Goal: Information Seeking & Learning: Learn about a topic

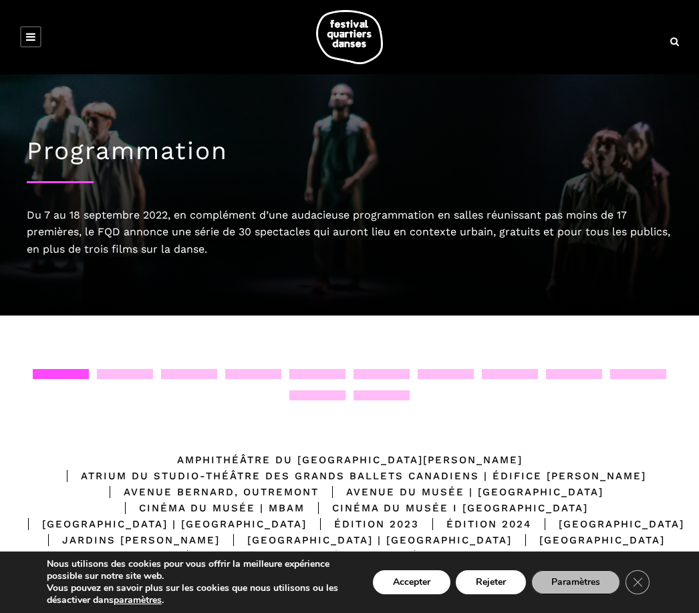
click at [28, 38] on icon at bounding box center [30, 36] width 9 height 11
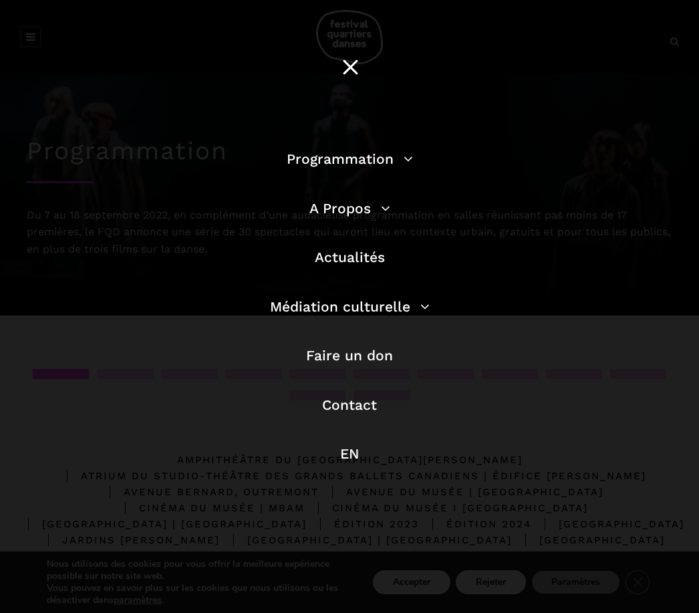
click at [402, 160] on link "Programmation" at bounding box center [350, 158] width 126 height 17
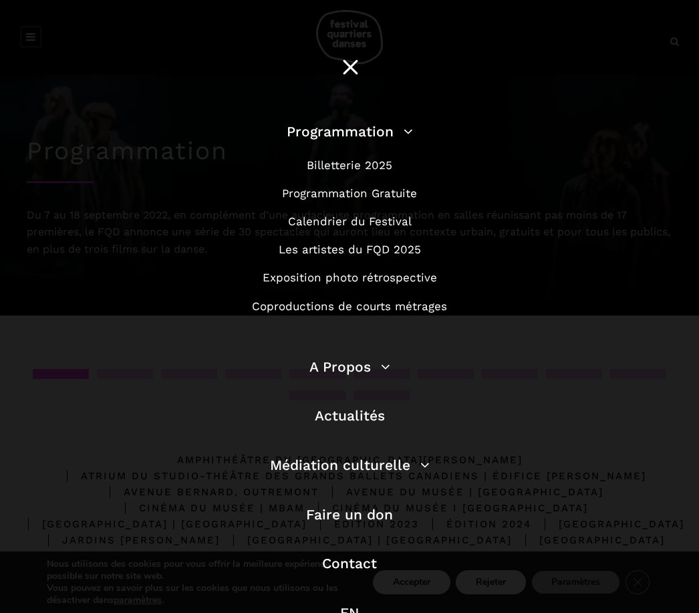
click at [394, 249] on link "Les artistes du FQD 2025" at bounding box center [350, 249] width 142 height 13
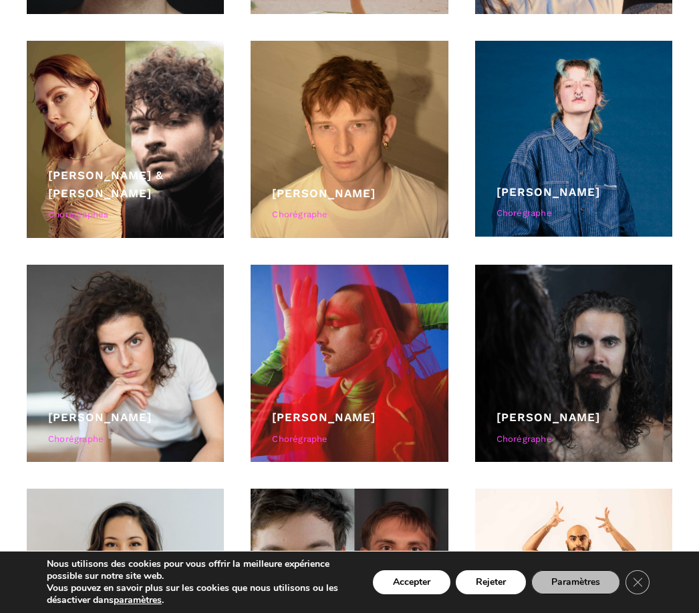
scroll to position [3590, 0]
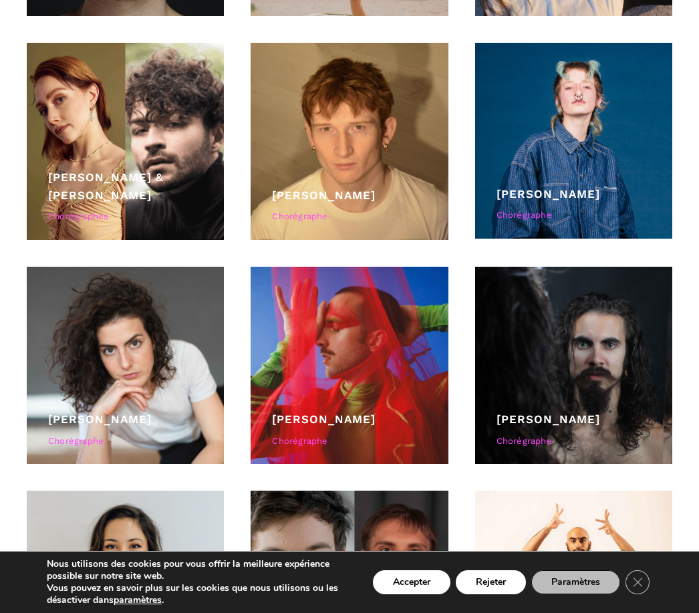
click at [356, 382] on div at bounding box center [349, 365] width 197 height 197
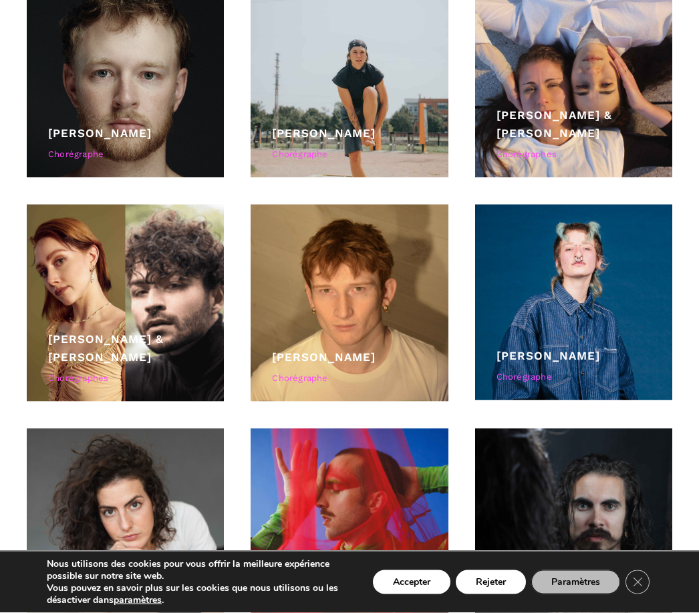
scroll to position [3437, 0]
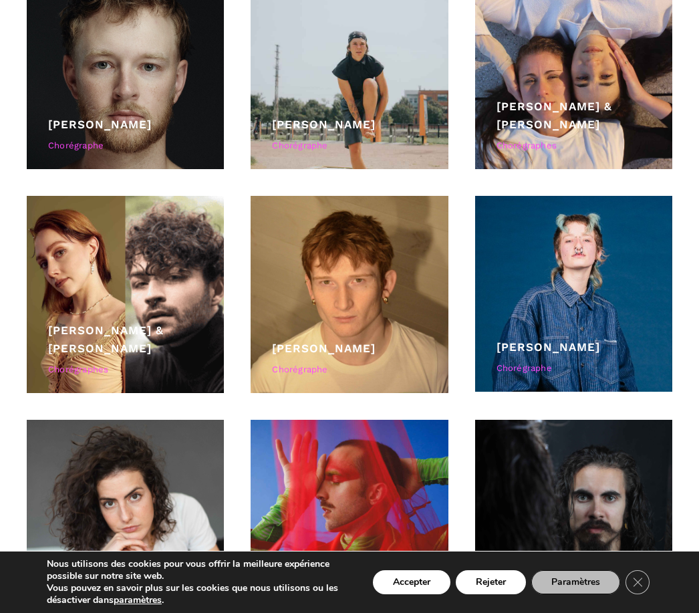
click at [364, 489] on div at bounding box center [349, 518] width 197 height 197
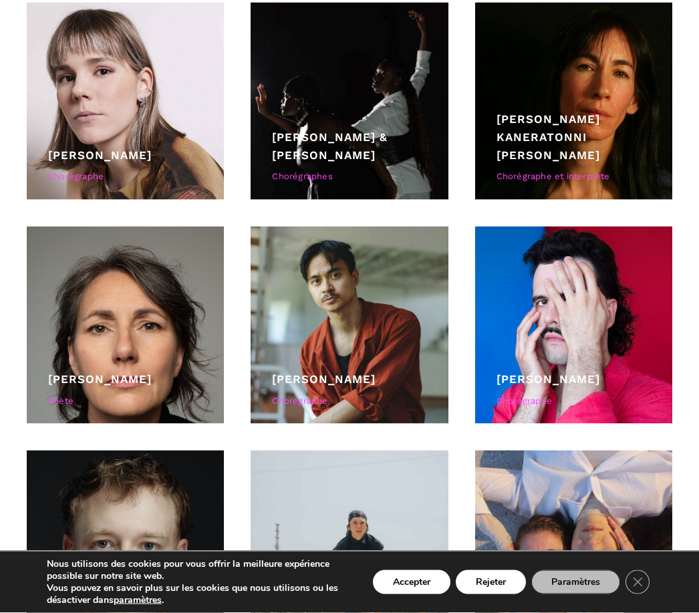
scroll to position [2958, 0]
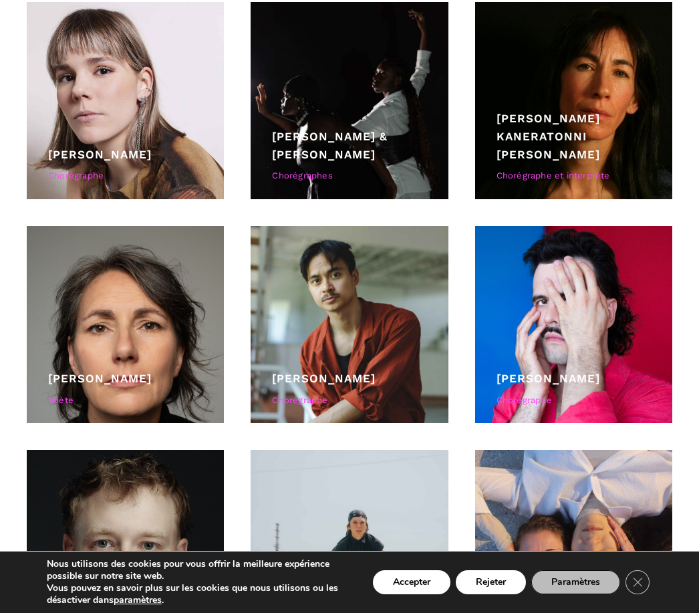
click at [124, 336] on div at bounding box center [125, 324] width 197 height 197
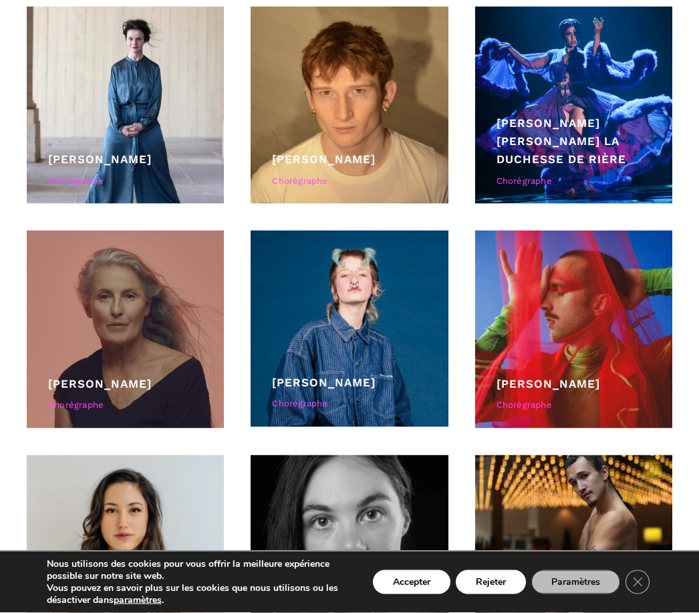
scroll to position [1744, 0]
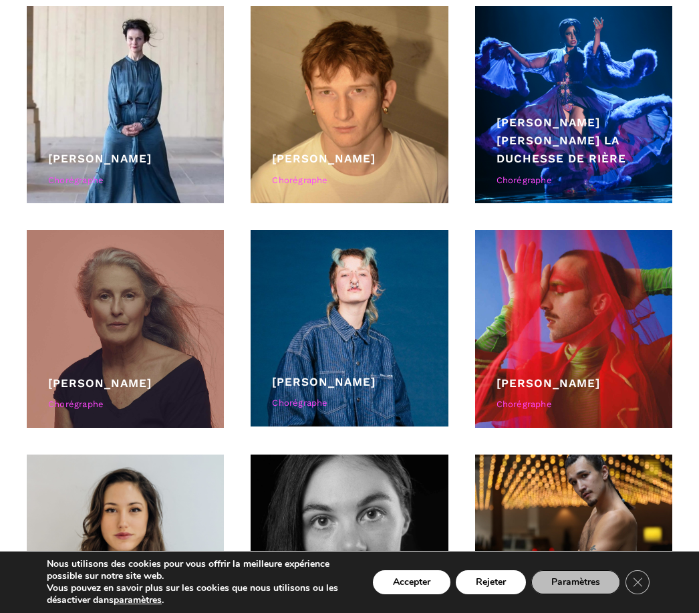
click at [350, 334] on div at bounding box center [349, 328] width 197 height 196
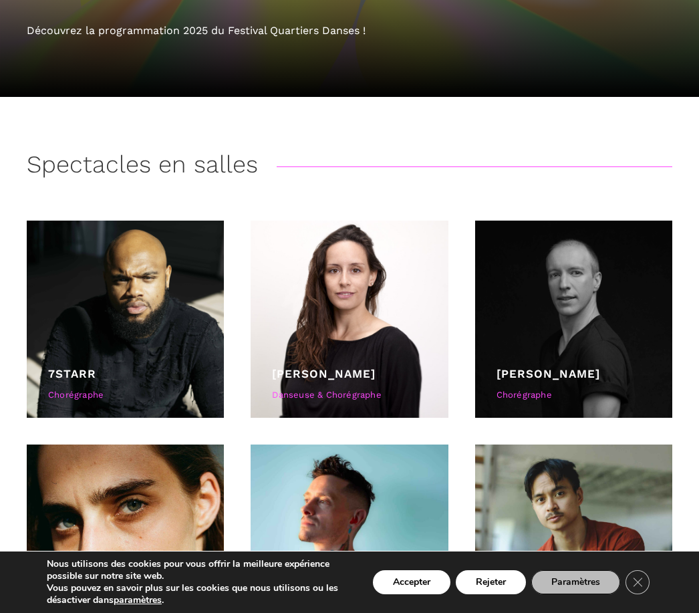
scroll to position [0, 0]
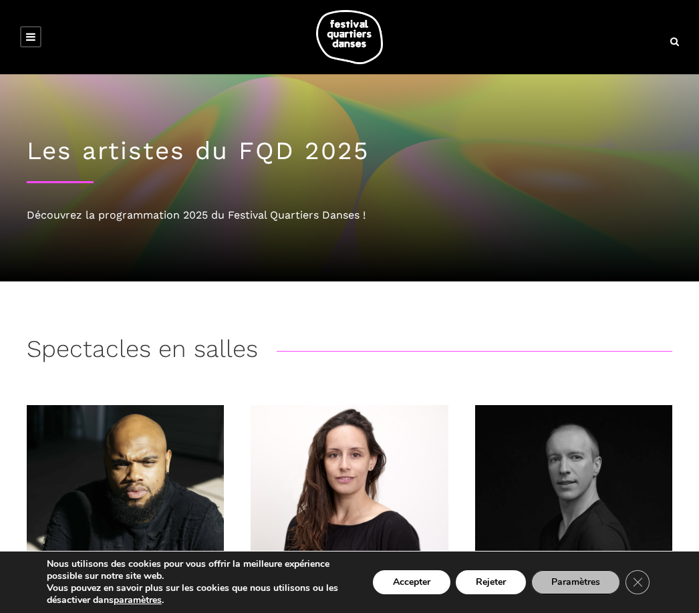
click at [28, 31] on icon at bounding box center [30, 36] width 9 height 11
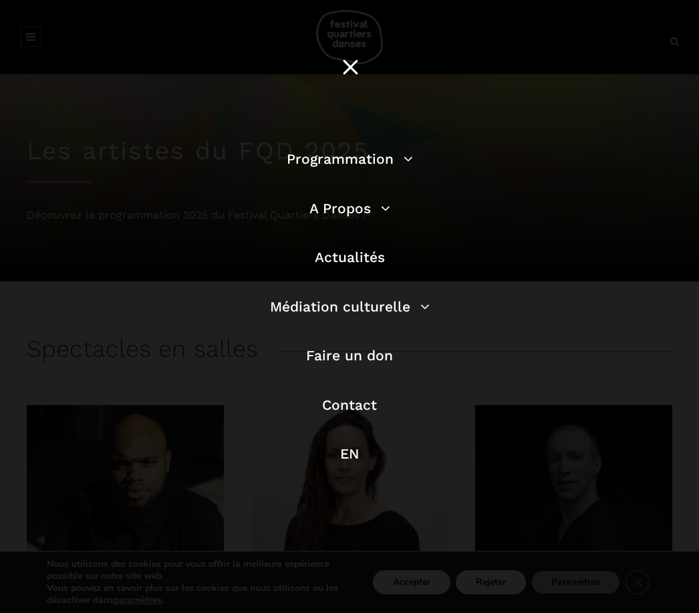
click at [401, 156] on link "Programmation" at bounding box center [350, 158] width 126 height 17
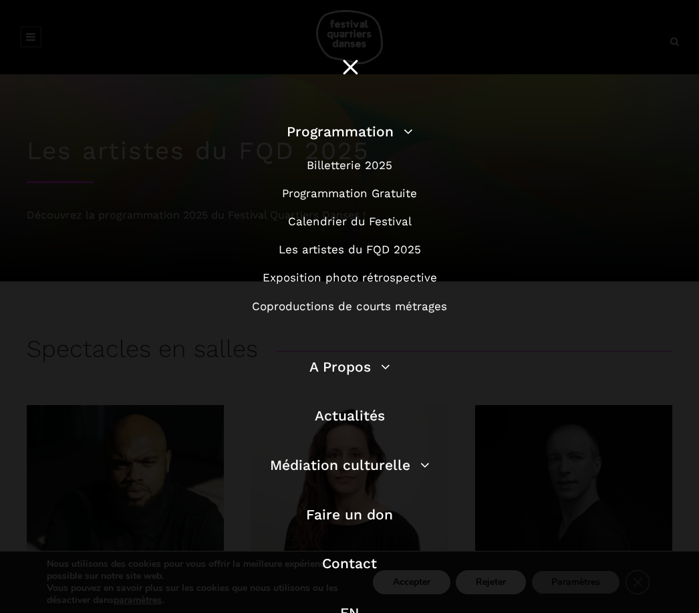
click at [406, 224] on link "Calendrier du Festival" at bounding box center [350, 221] width 124 height 13
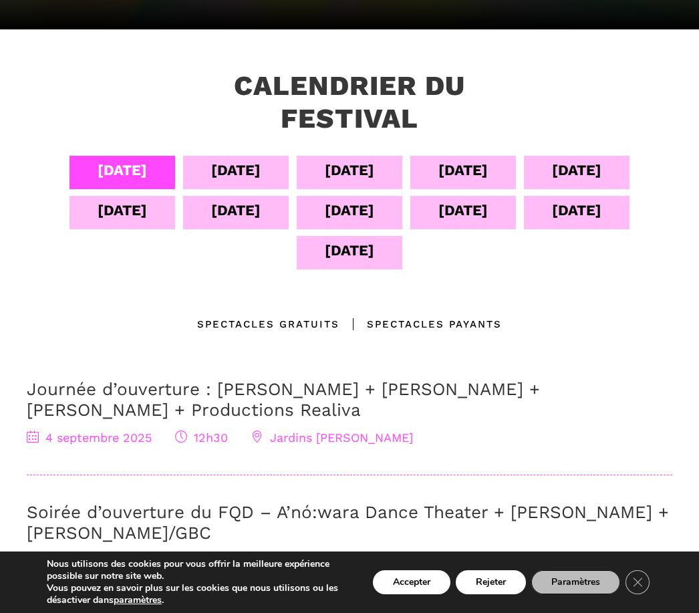
scroll to position [247, 0]
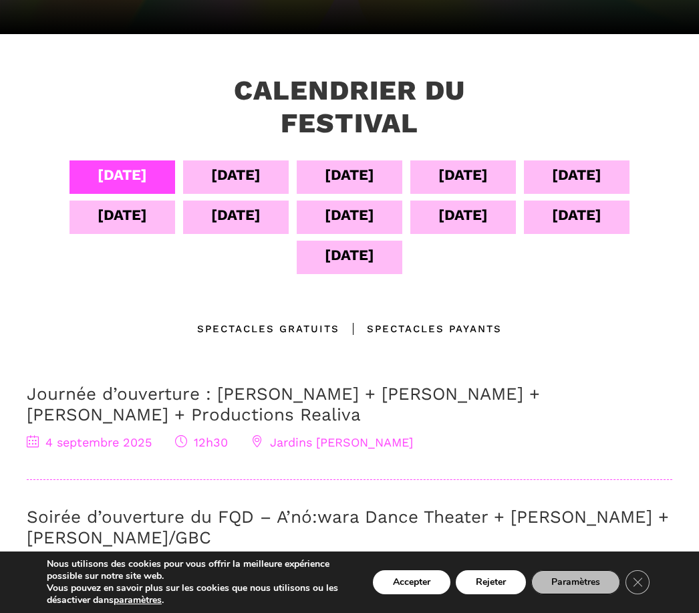
click at [232, 163] on div "05 sept" at bounding box center [235, 174] width 49 height 23
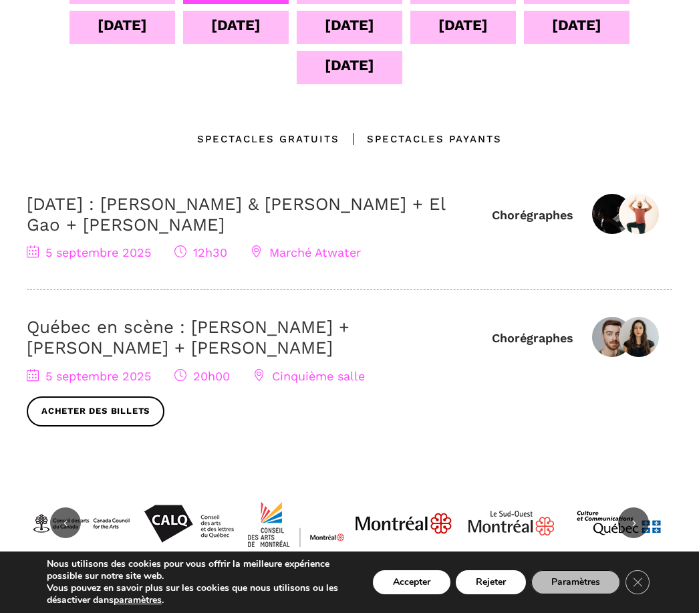
scroll to position [436, 0]
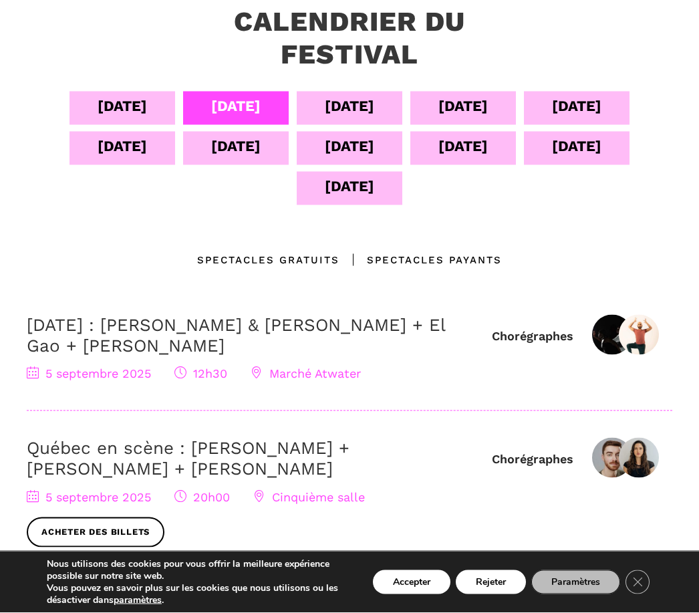
click at [362, 94] on div "06 sept" at bounding box center [349, 105] width 49 height 23
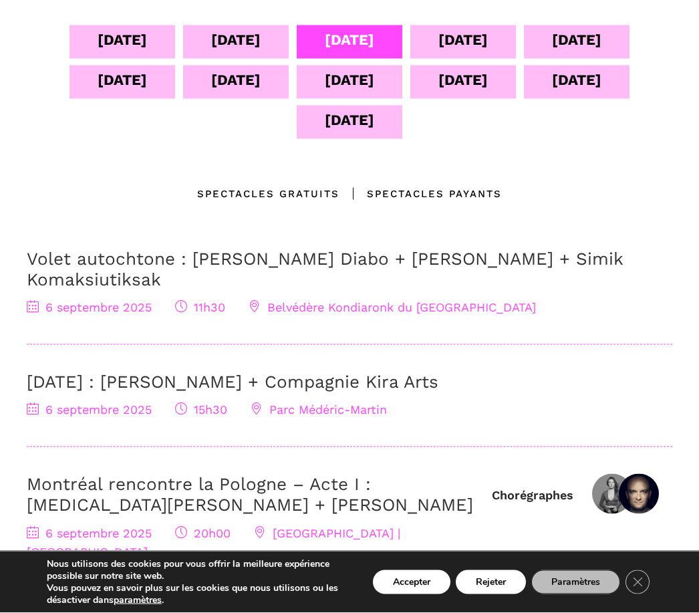
scroll to position [384, 0]
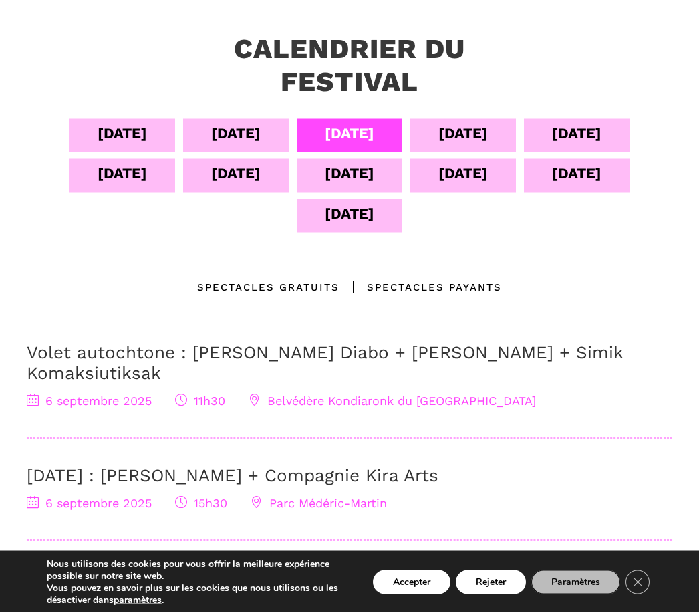
click at [487, 122] on div "07 sept" at bounding box center [462, 133] width 49 height 23
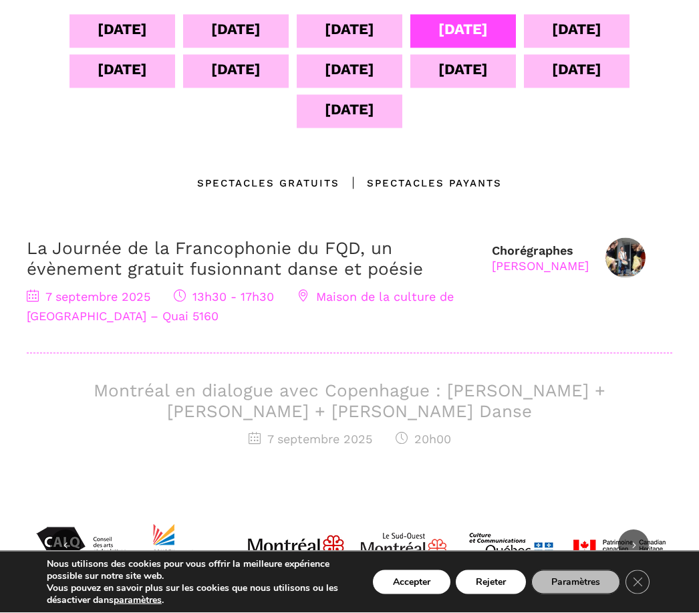
scroll to position [394, 0]
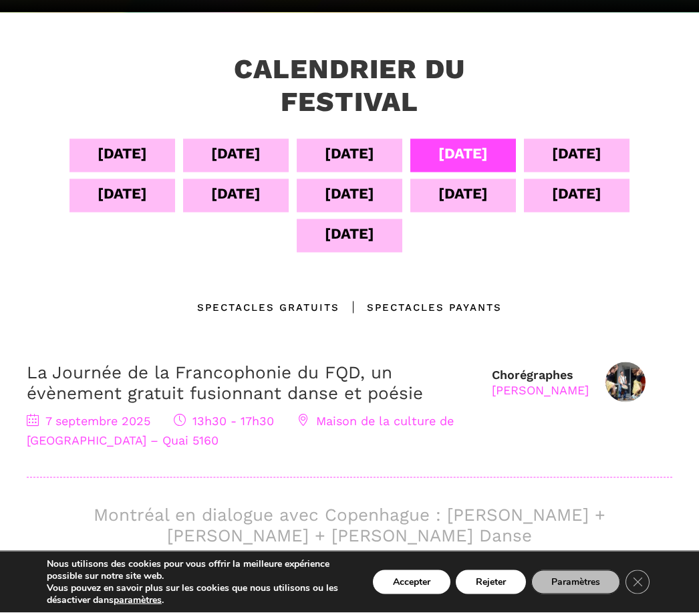
click at [601, 142] on div "08 sept" at bounding box center [576, 153] width 49 height 23
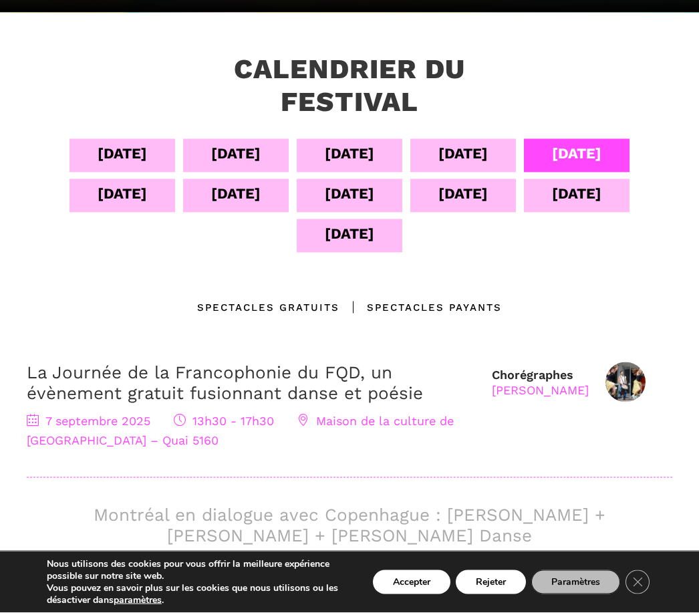
scroll to position [269, 0]
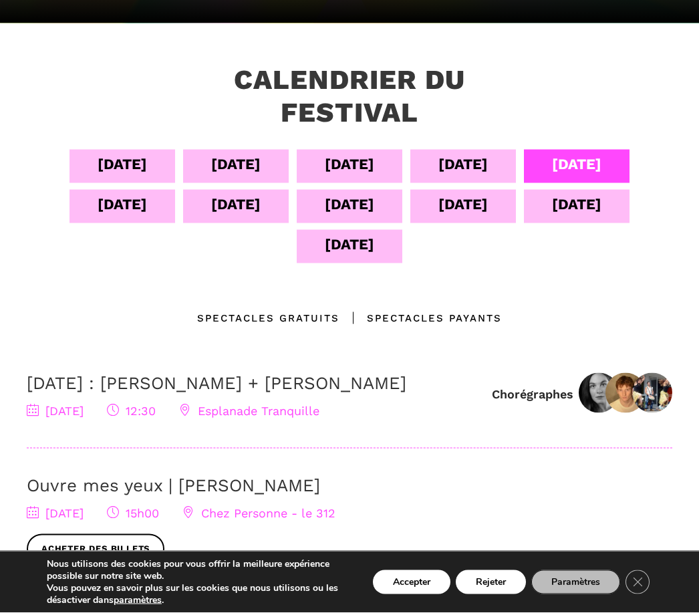
click at [131, 192] on div "09 sept" at bounding box center [122, 203] width 49 height 23
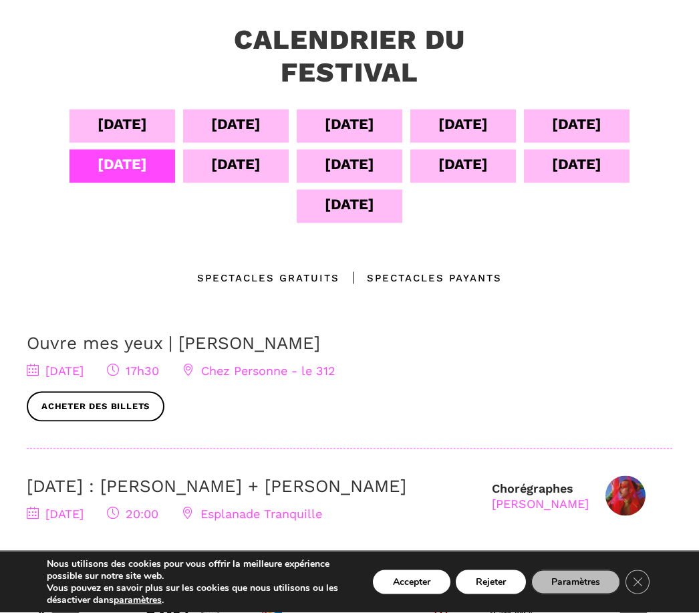
scroll to position [299, 0]
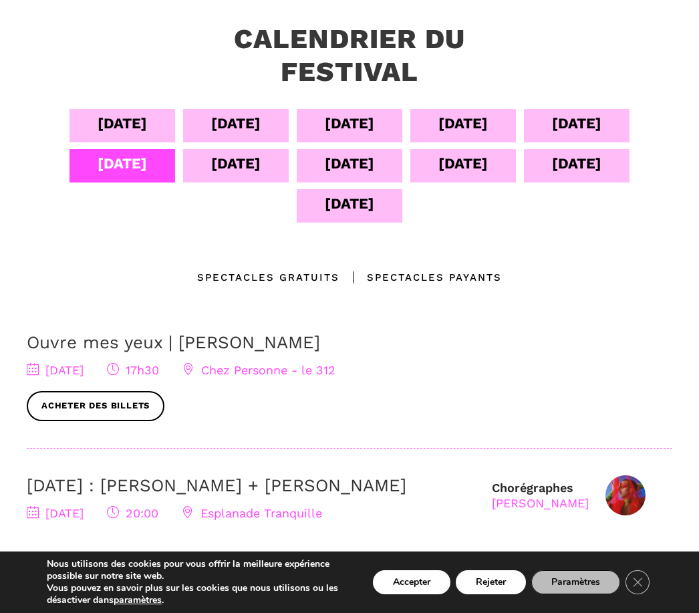
click at [406, 475] on link "9 septembre : Nicholas Bellefleur + Linus Jansner" at bounding box center [217, 485] width 380 height 20
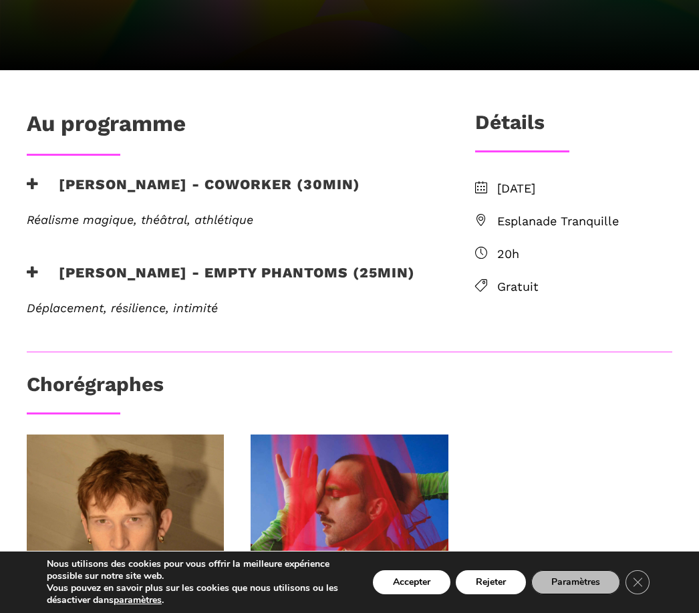
scroll to position [312, 0]
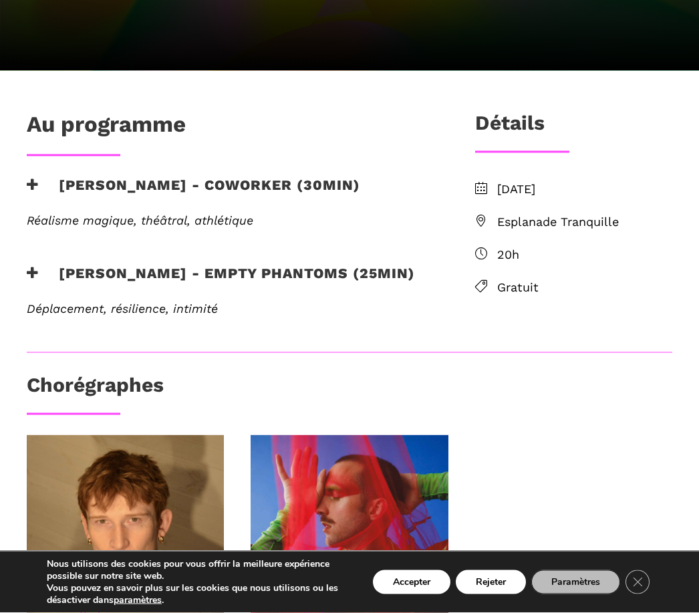
click at [329, 182] on h3 "Nicholas Bellefleur - coworker (30min)" at bounding box center [193, 192] width 333 height 33
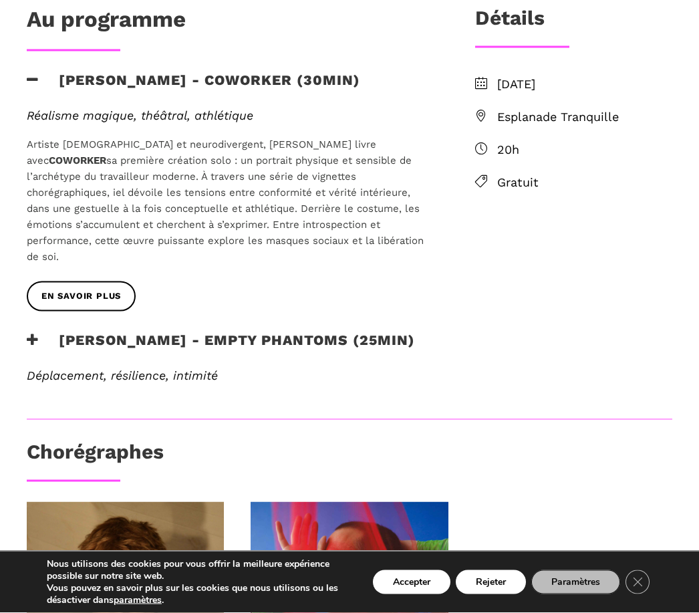
scroll to position [431, 0]
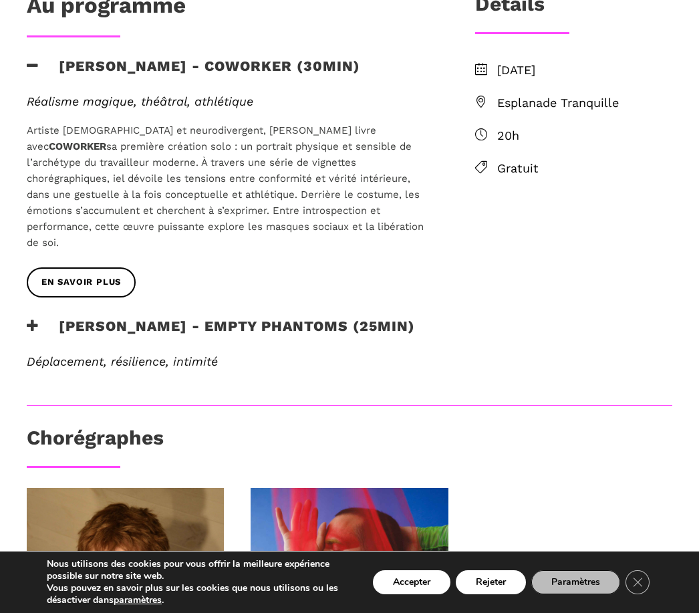
click at [75, 275] on span "EN SAVOIR PLUS" at bounding box center [81, 282] width 80 height 14
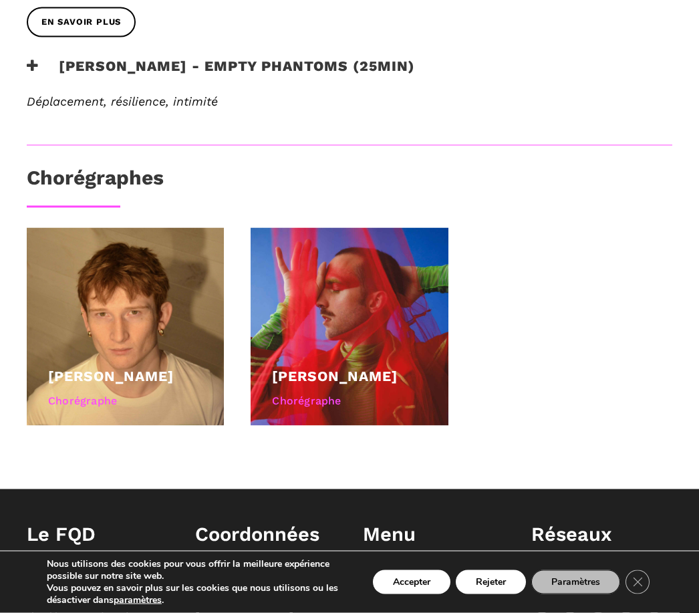
scroll to position [692, 0]
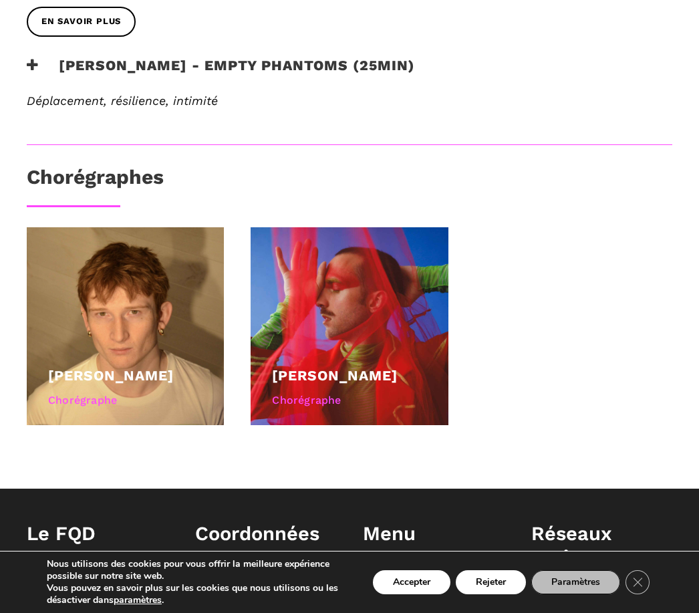
click at [163, 317] on div at bounding box center [125, 325] width 197 height 197
click at [108, 367] on link "[PERSON_NAME]" at bounding box center [111, 375] width 126 height 17
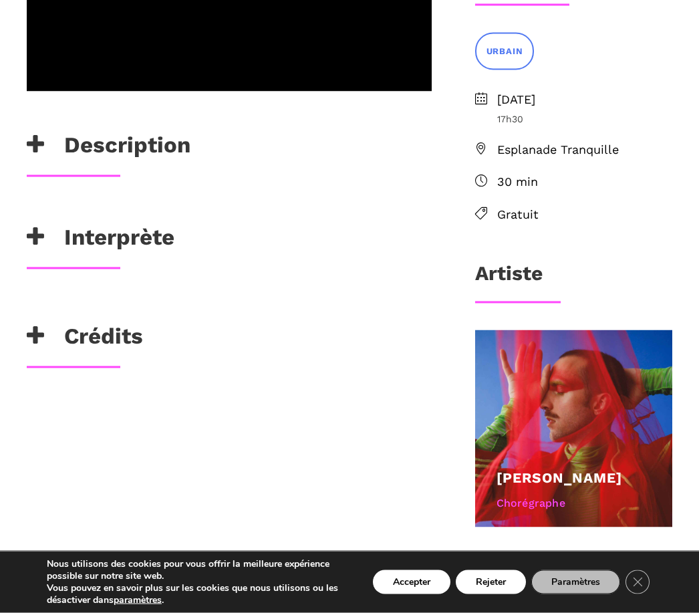
scroll to position [436, 0]
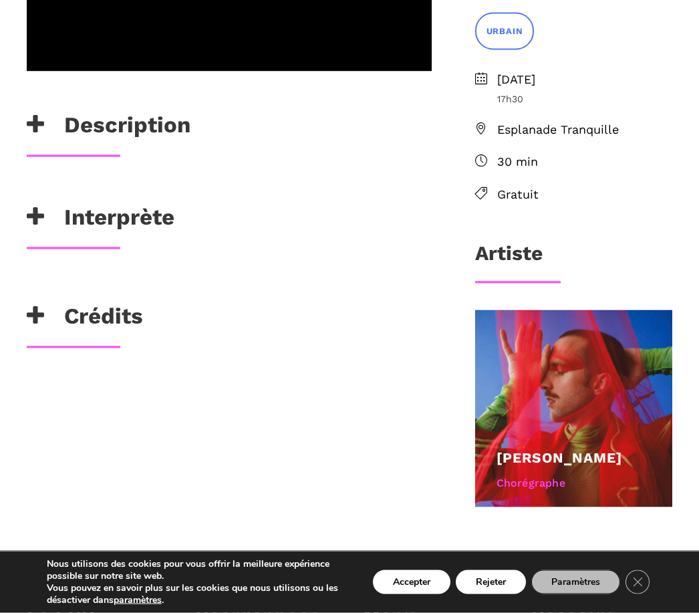
click at [39, 317] on icon at bounding box center [35, 316] width 17 height 22
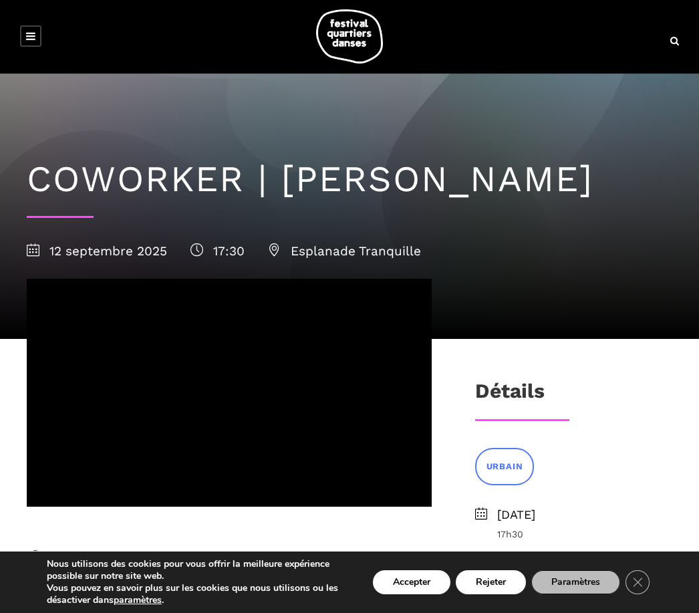
scroll to position [0, 0]
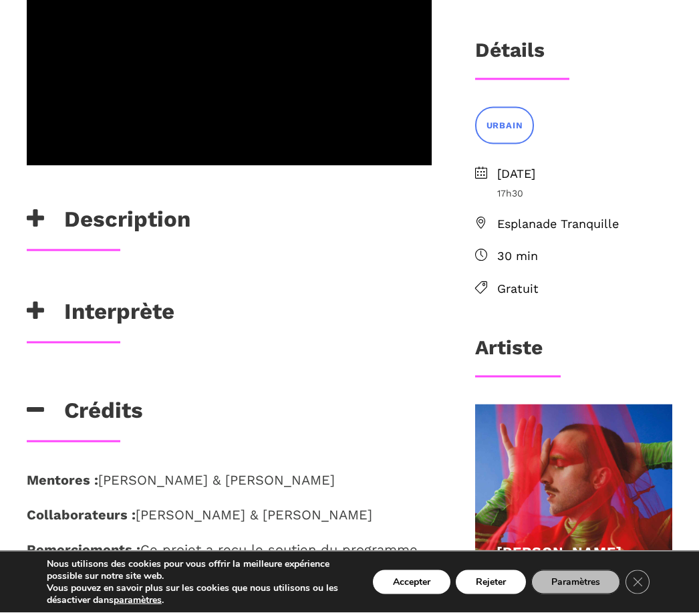
click at [120, 305] on h3 "Interprète" at bounding box center [101, 314] width 148 height 33
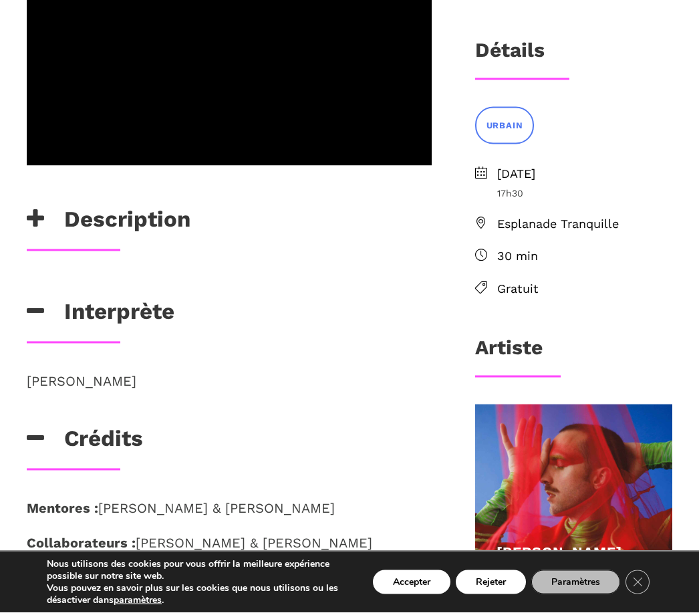
scroll to position [342, 0]
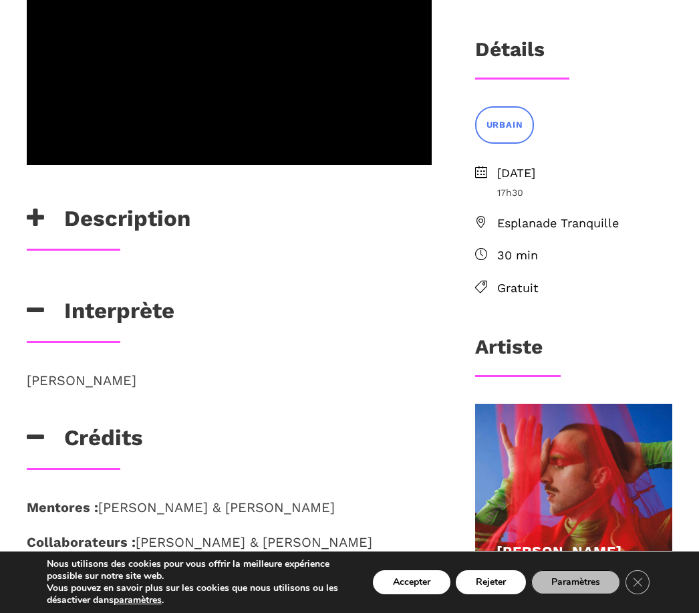
click at [140, 381] on p "Nicholas Bellefleur" at bounding box center [229, 380] width 405 height 21
click at [140, 439] on h3 "Crédits" at bounding box center [85, 440] width 116 height 33
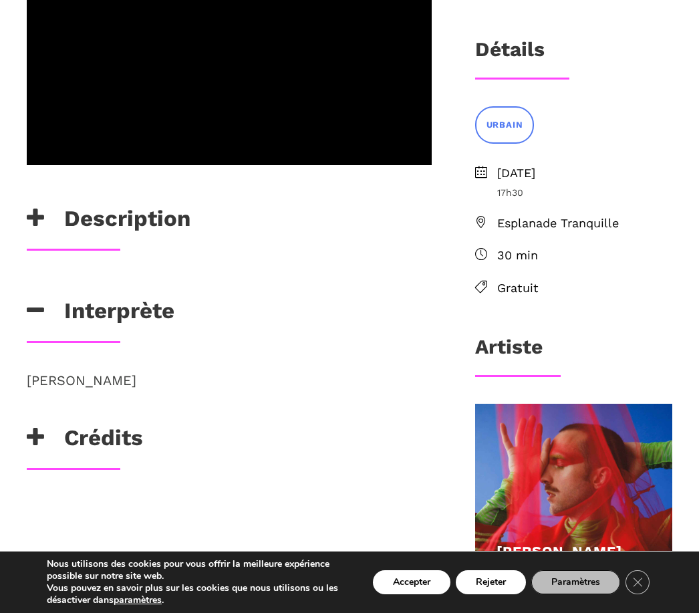
click at [118, 444] on h3 "Crédits" at bounding box center [85, 440] width 116 height 33
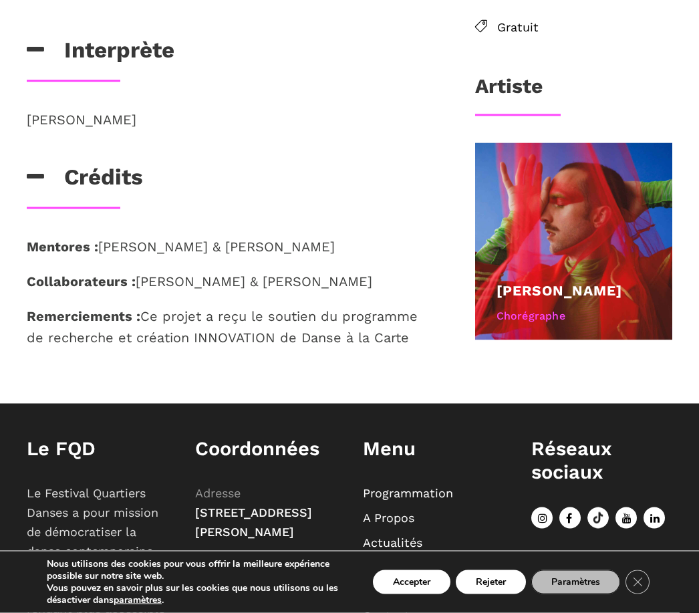
scroll to position [593, 0]
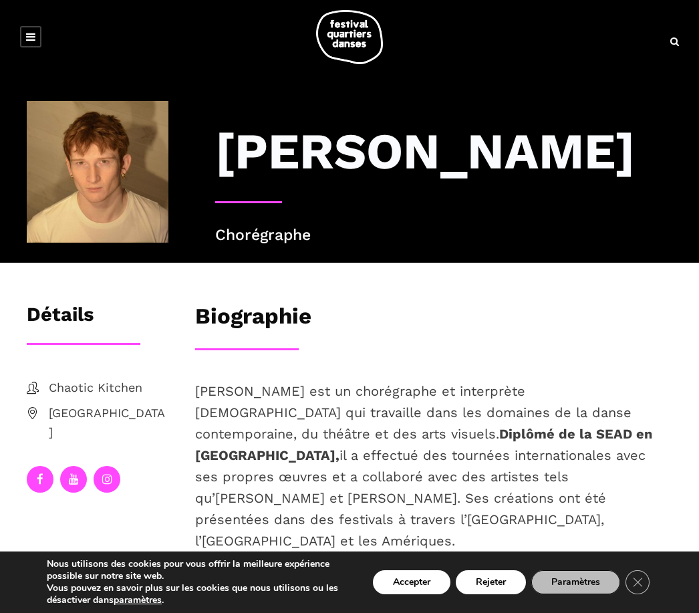
click at [35, 38] on link at bounding box center [30, 36] width 21 height 21
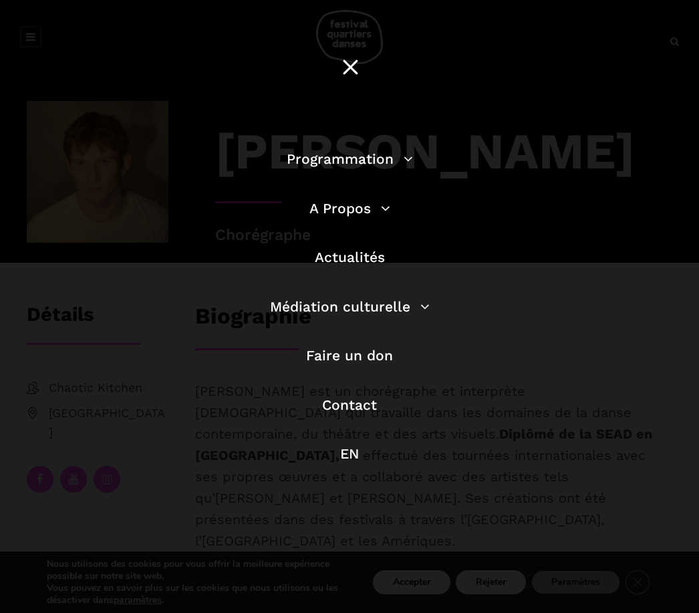
click at [366, 258] on link "Actualités" at bounding box center [350, 257] width 70 height 17
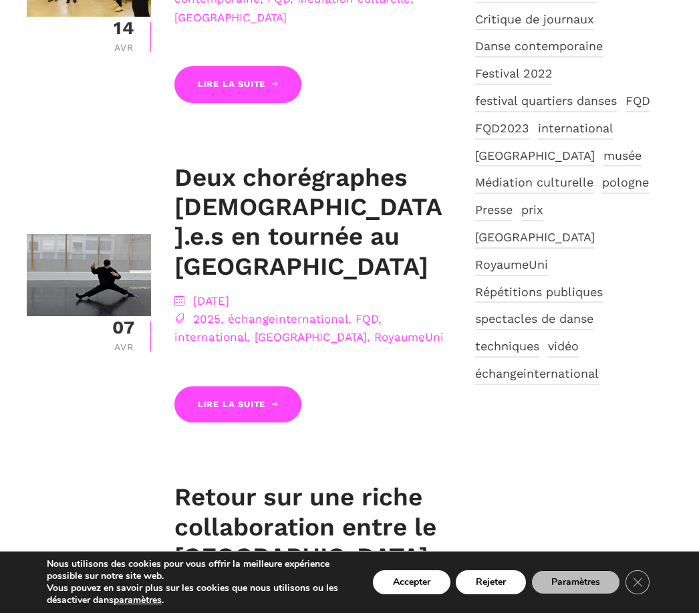
scroll to position [1230, 0]
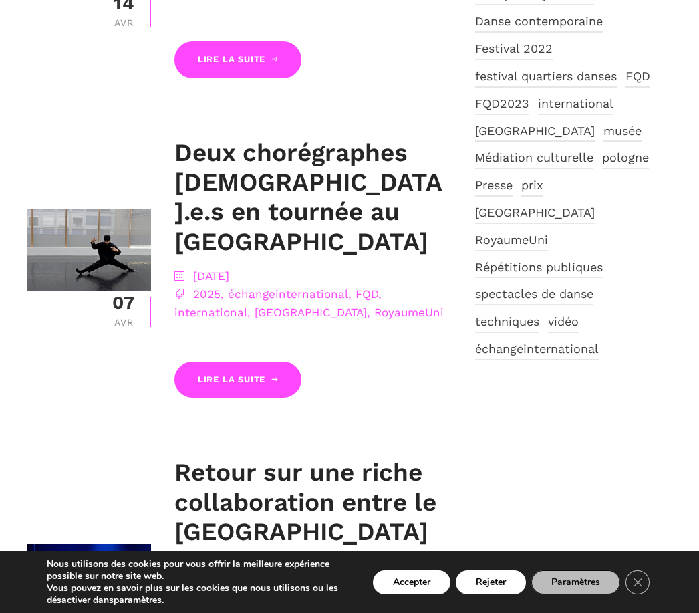
click at [252, 376] on link "Lire la suite" at bounding box center [237, 380] width 127 height 37
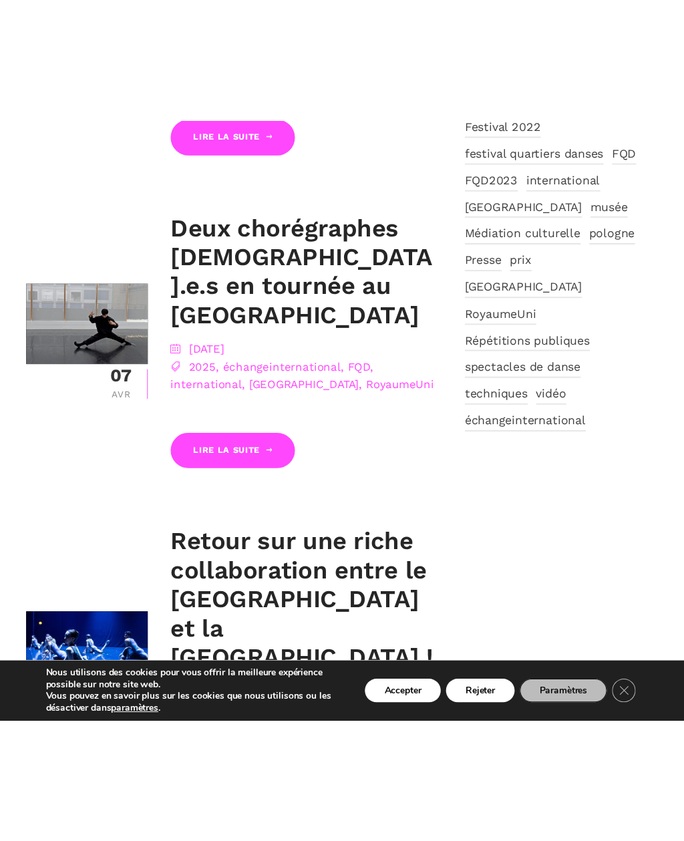
scroll to position [1159, 0]
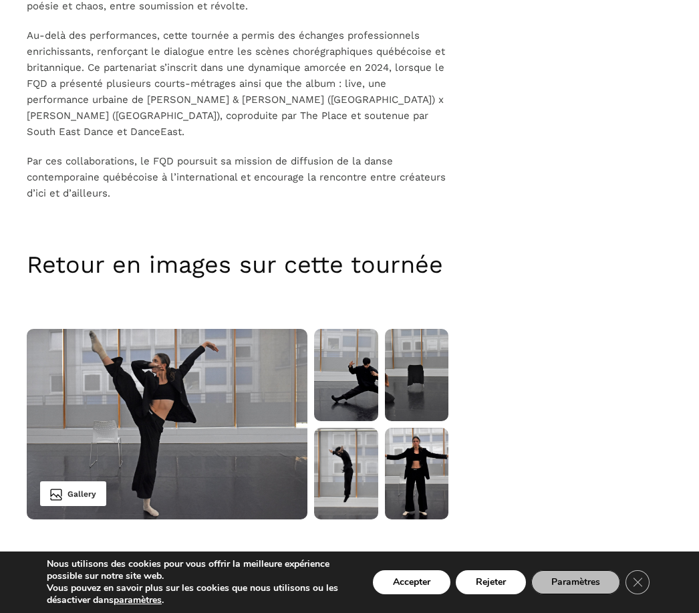
scroll to position [897, 0]
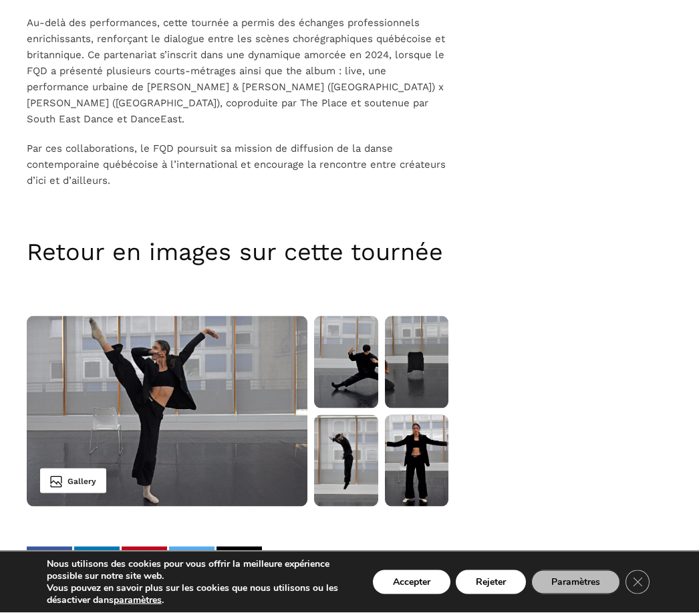
click at [416, 422] on link at bounding box center [416, 461] width 63 height 92
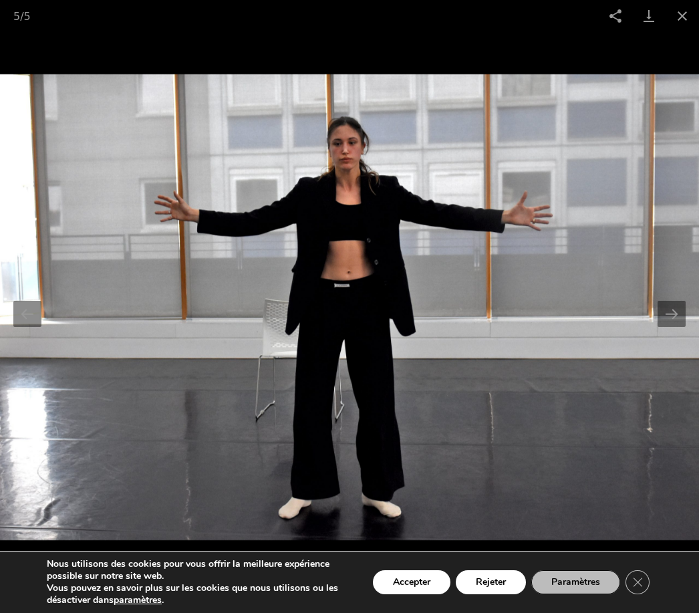
click at [668, 327] on button "Next slide" at bounding box center [672, 314] width 28 height 26
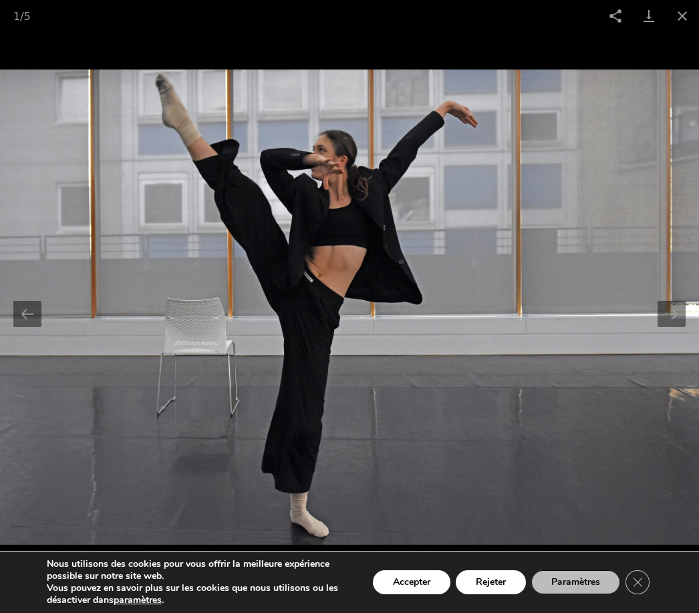
click at [670, 327] on button "Next slide" at bounding box center [672, 314] width 28 height 26
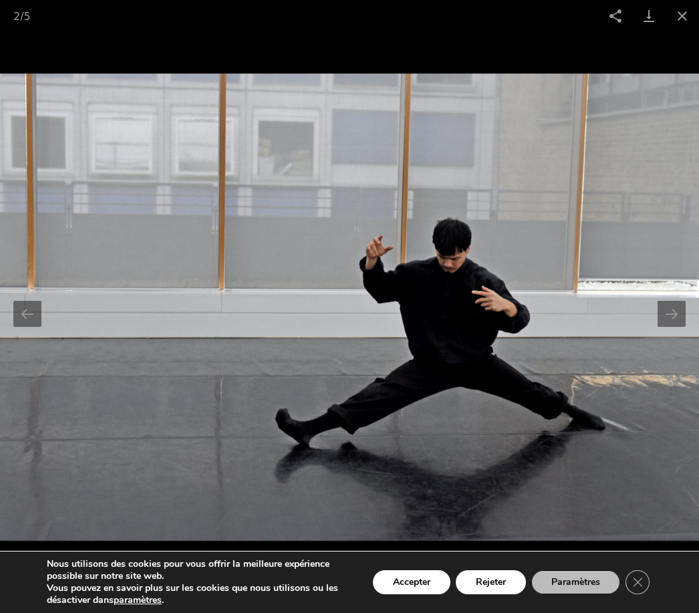
click at [670, 327] on button "Next slide" at bounding box center [672, 314] width 28 height 26
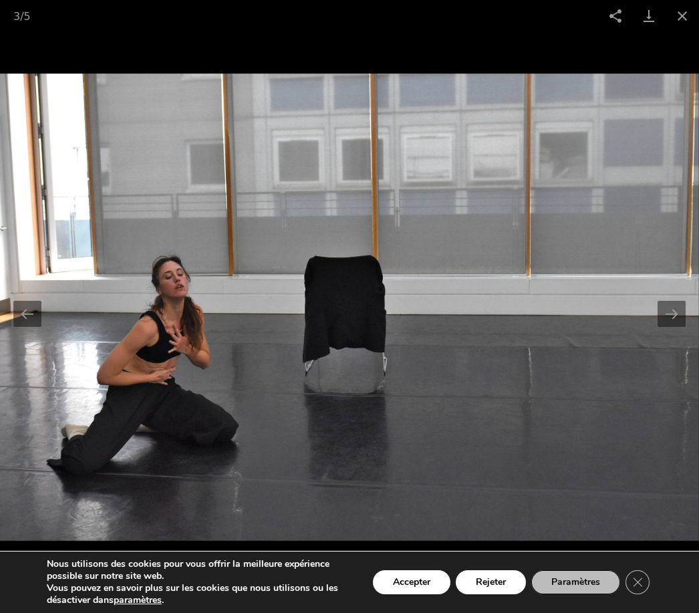
click at [667, 327] on button "Next slide" at bounding box center [672, 314] width 28 height 26
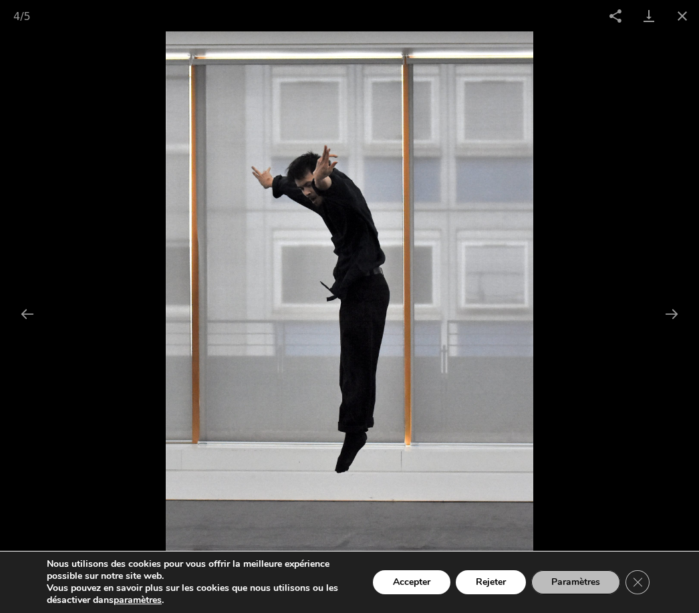
click at [672, 327] on button "Next slide" at bounding box center [672, 314] width 28 height 26
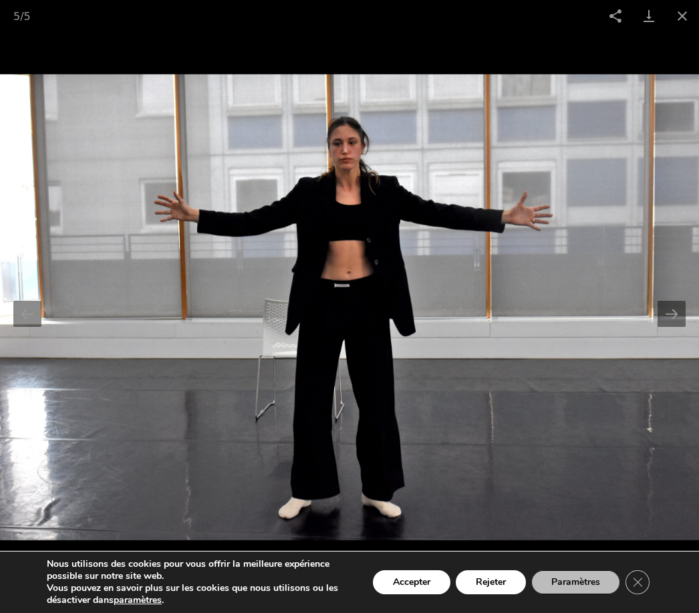
click at [698, 22] on button "Close gallery" at bounding box center [682, 15] width 33 height 31
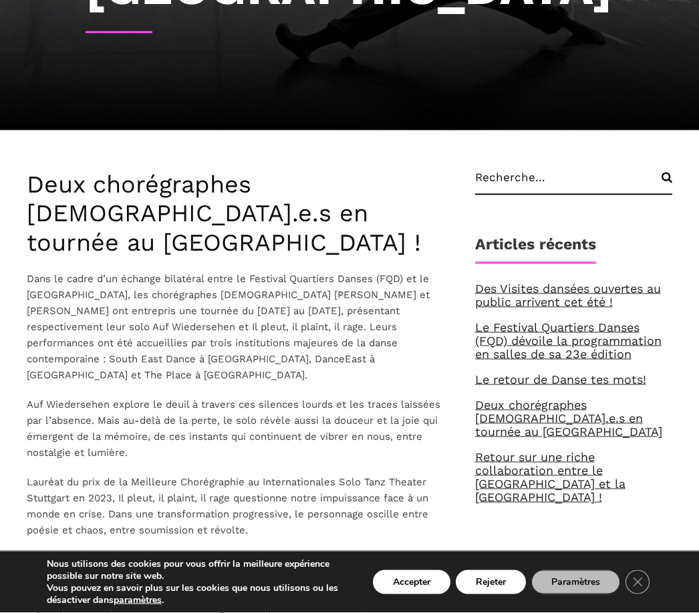
scroll to position [0, 0]
